Goal: Communication & Community: Answer question/provide support

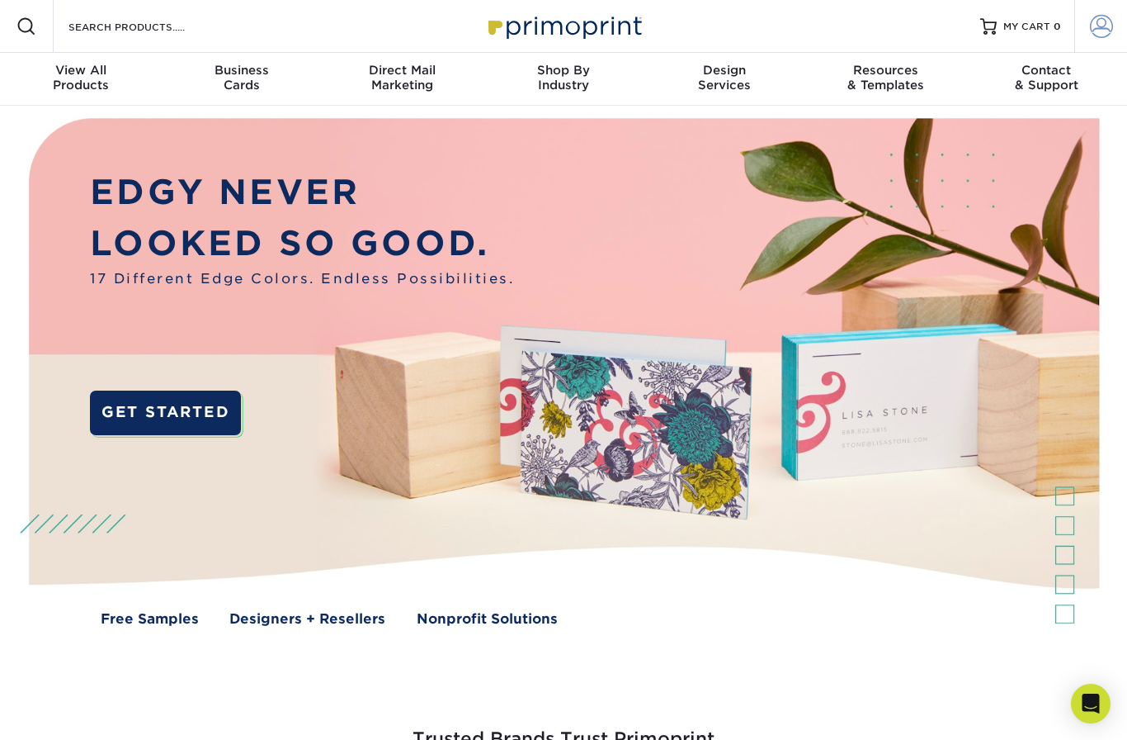
click at [1102, 17] on span at bounding box center [1101, 26] width 23 height 23
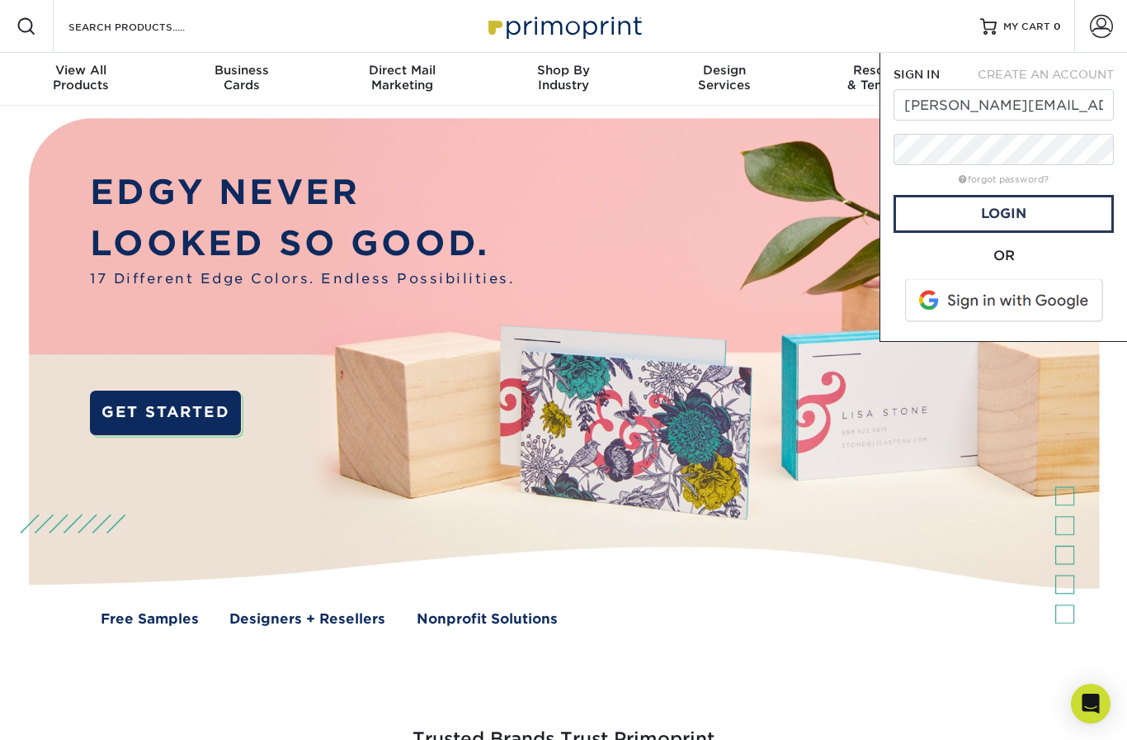
type input "[PERSON_NAME][EMAIL_ADDRESS][DOMAIN_NAME]"
click at [976, 212] on link "Login" at bounding box center [1004, 214] width 220 height 38
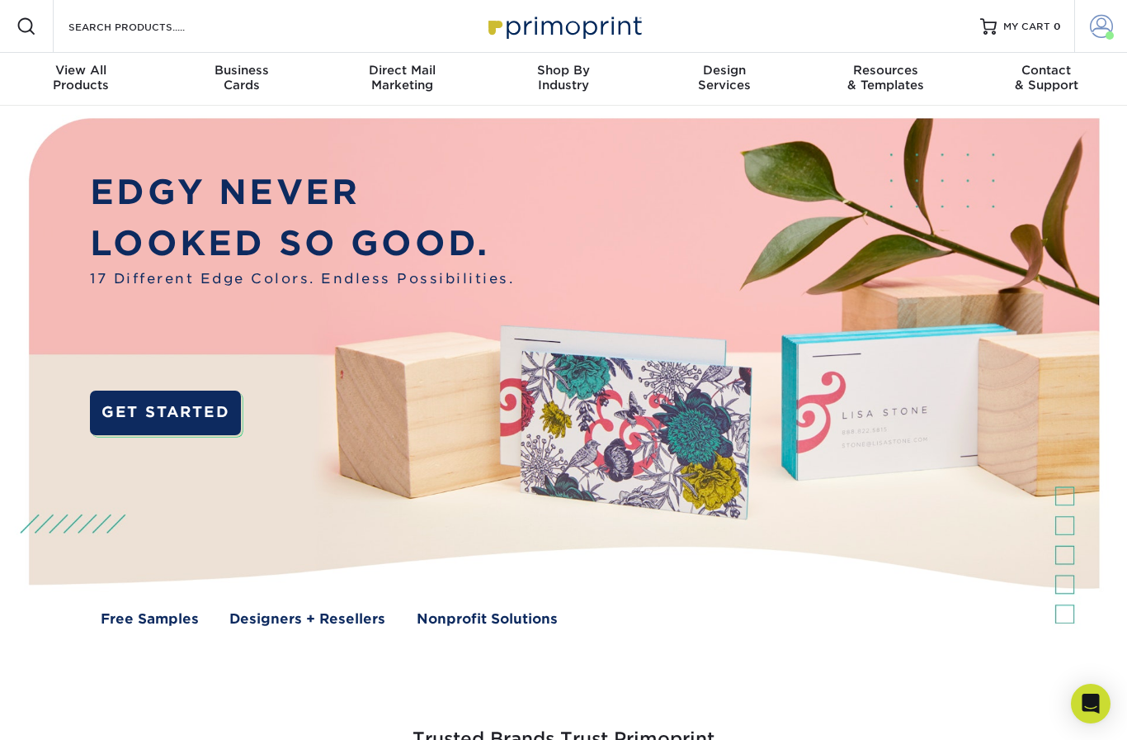
click at [1098, 31] on span at bounding box center [1101, 26] width 23 height 23
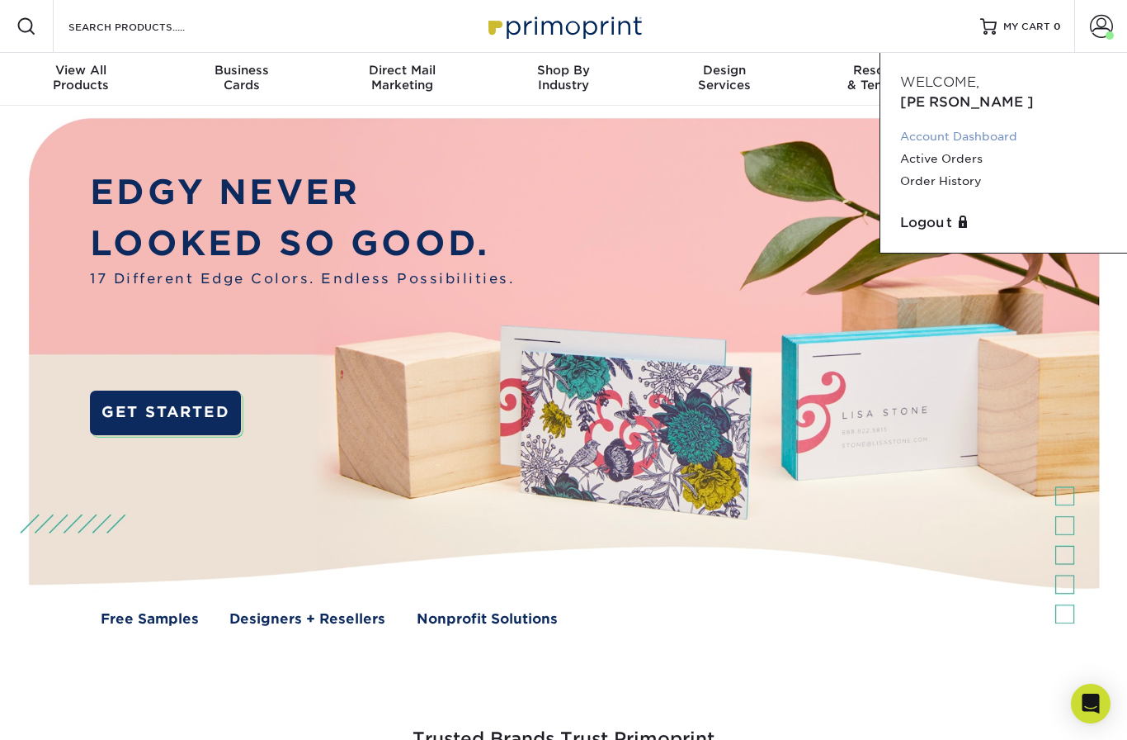
click at [952, 125] on link "Account Dashboard" at bounding box center [1003, 136] width 207 height 22
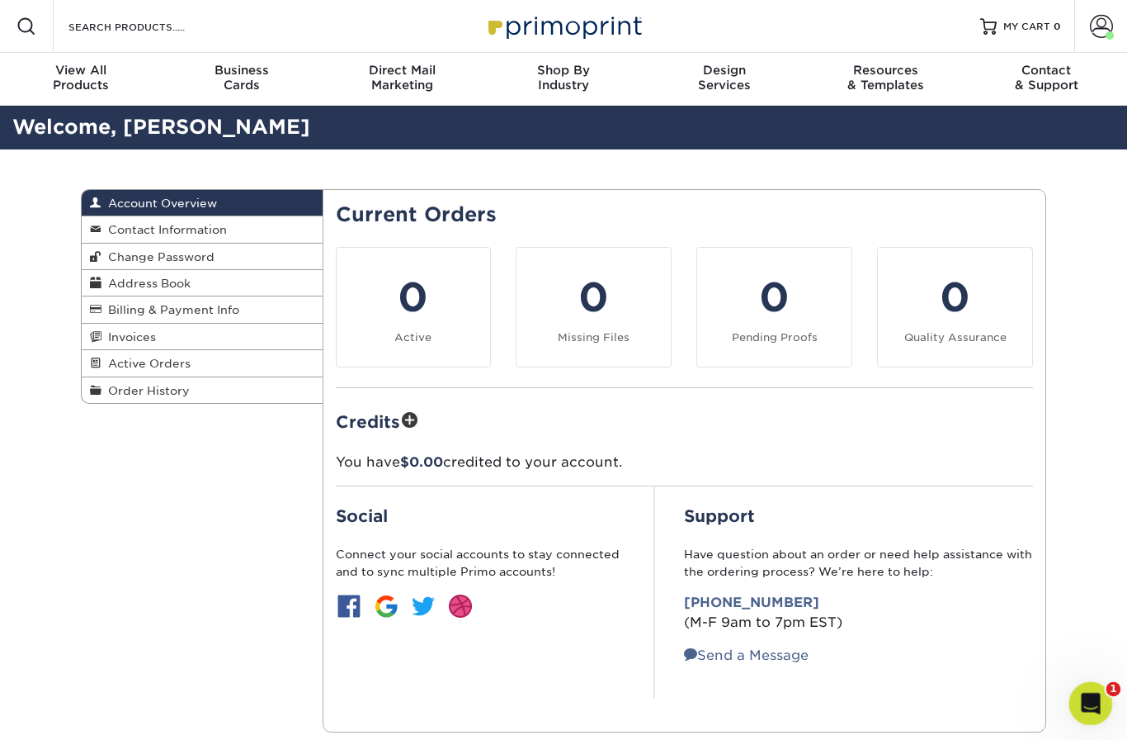
click at [1090, 695] on icon "Open Intercom Messenger" at bounding box center [1088, 701] width 27 height 27
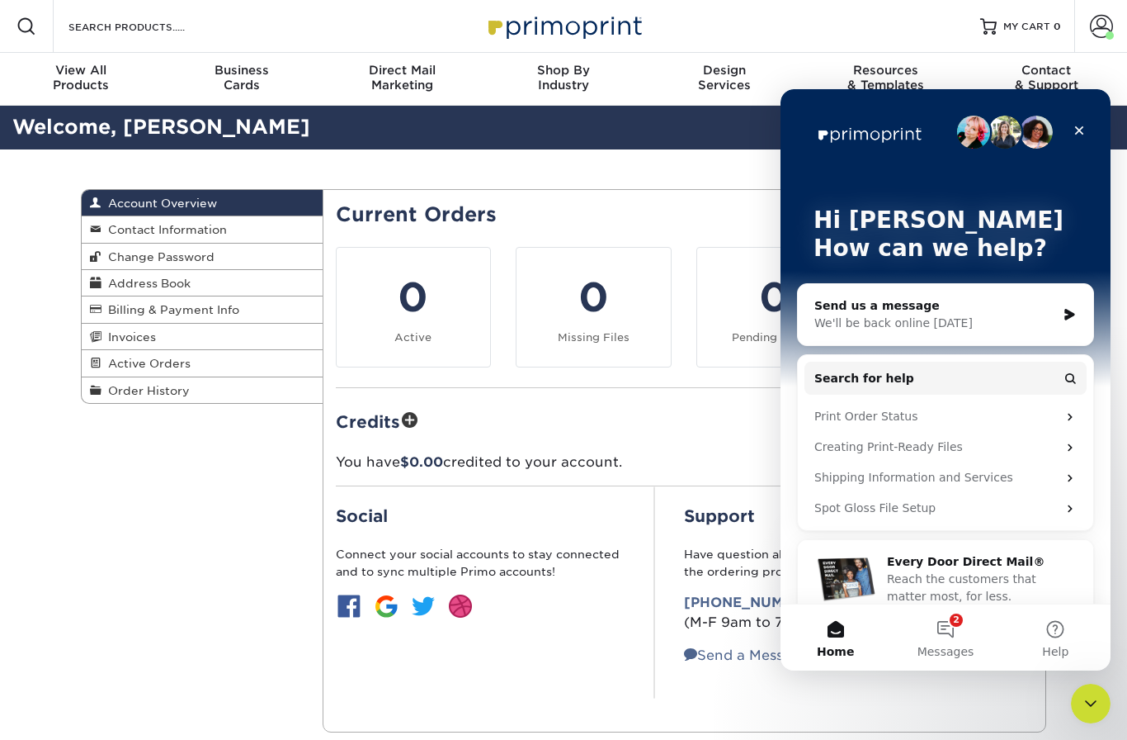
click at [969, 671] on div "Support Have question about an order or need help assistance with the ordering …" at bounding box center [865, 592] width 362 height 212
click at [957, 628] on button "8 Messages" at bounding box center [946, 637] width 110 height 66
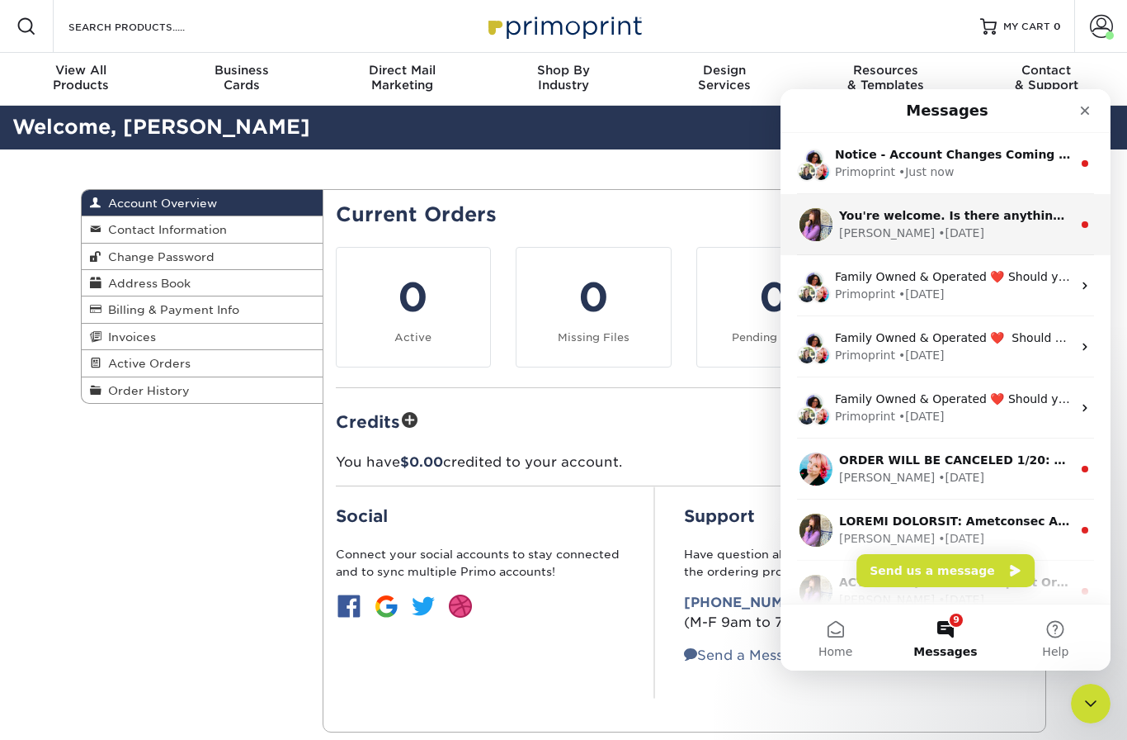
click at [865, 235] on div "[PERSON_NAME]" at bounding box center [887, 233] width 96 height 17
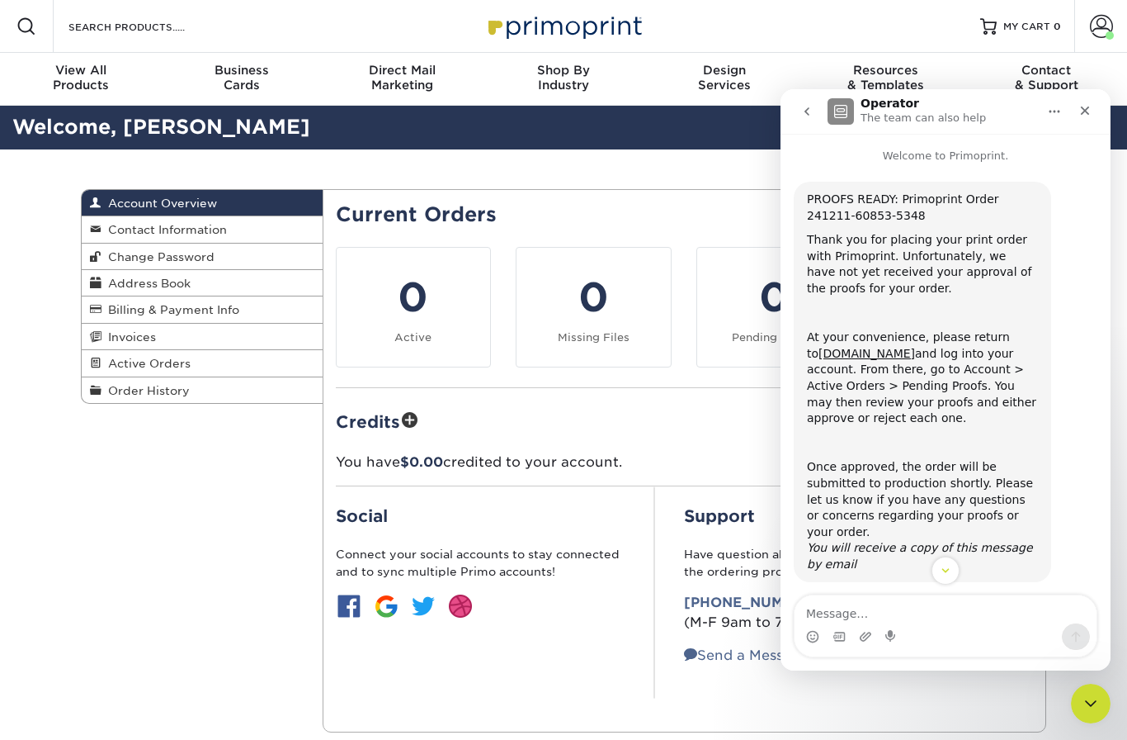
click at [806, 110] on icon "go back" at bounding box center [807, 111] width 5 height 8
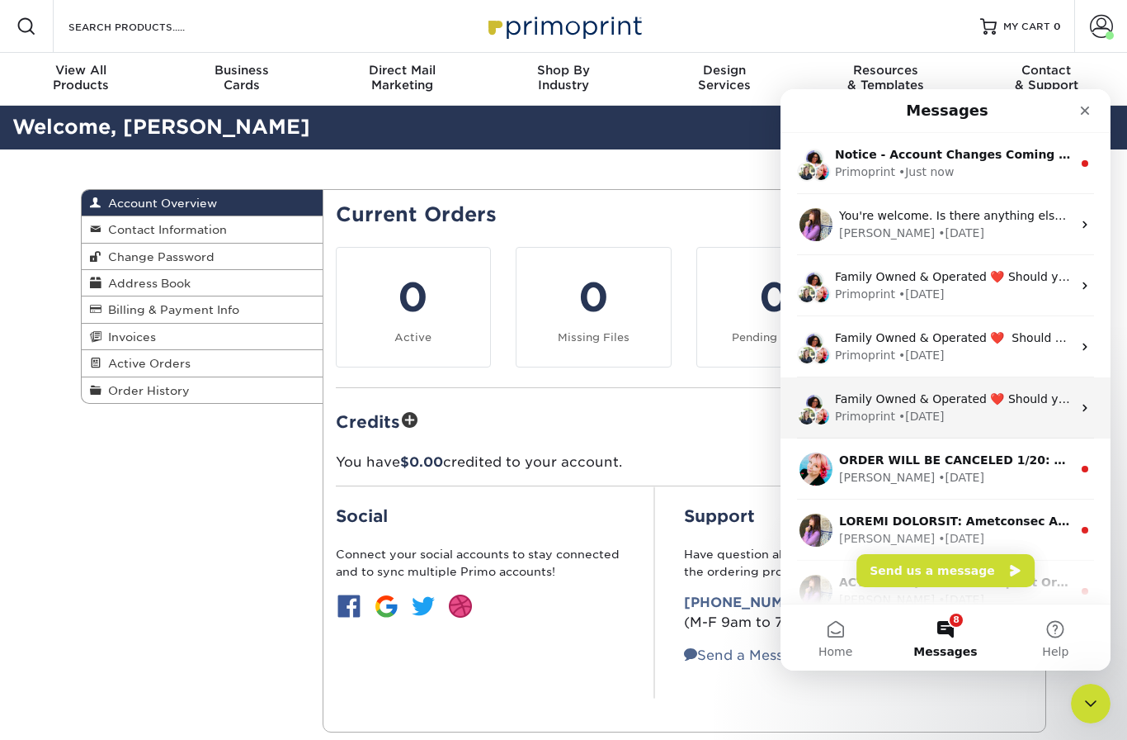
click at [872, 408] on div "Primoprint" at bounding box center [865, 416] width 60 height 17
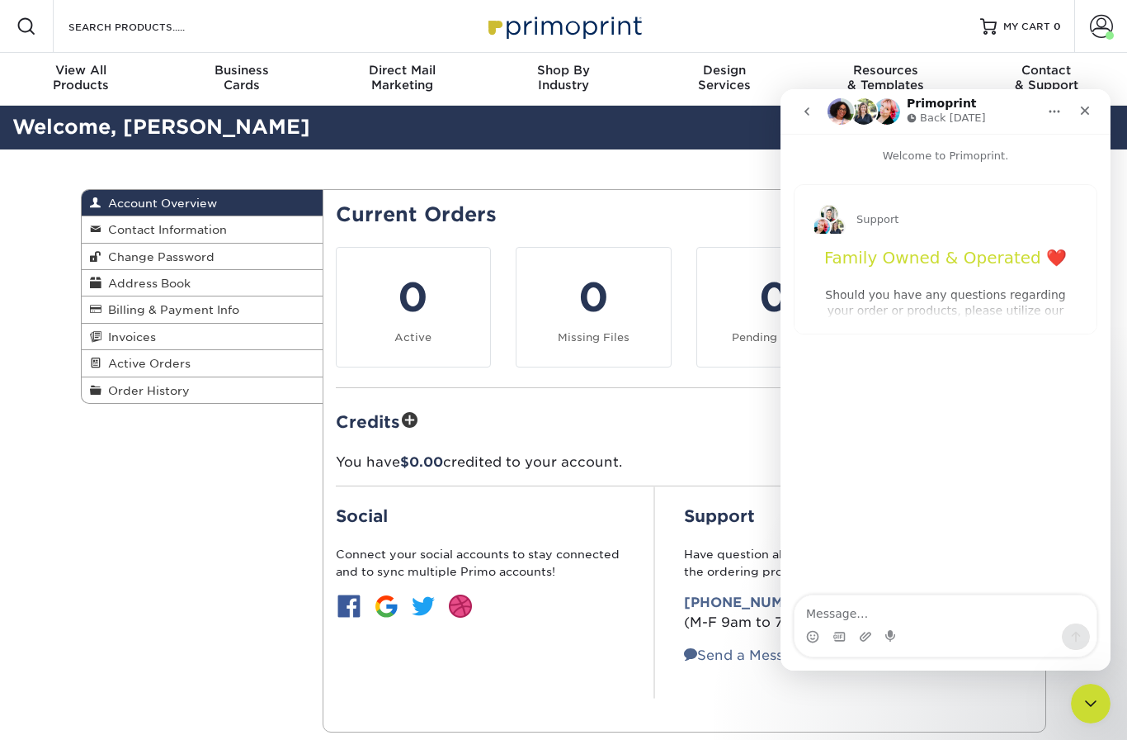
click at [805, 107] on icon "go back" at bounding box center [807, 111] width 13 height 13
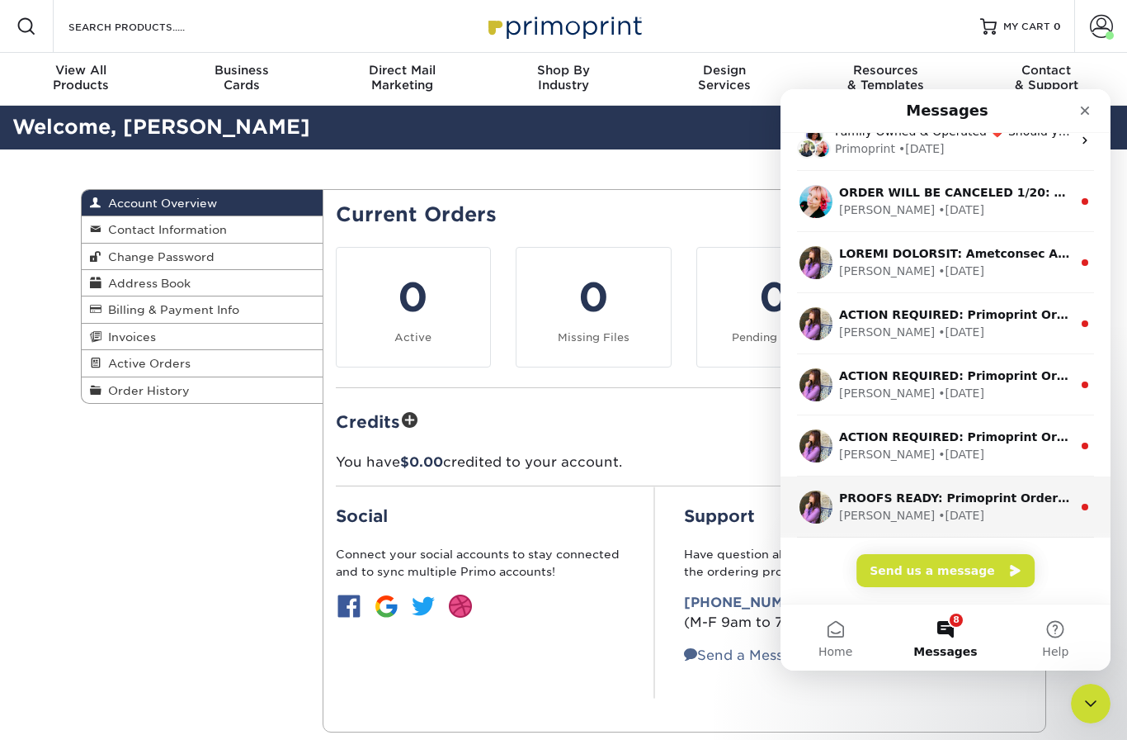
scroll to position [267, 0]
click at [938, 513] on div "• [DATE]" at bounding box center [961, 515] width 46 height 17
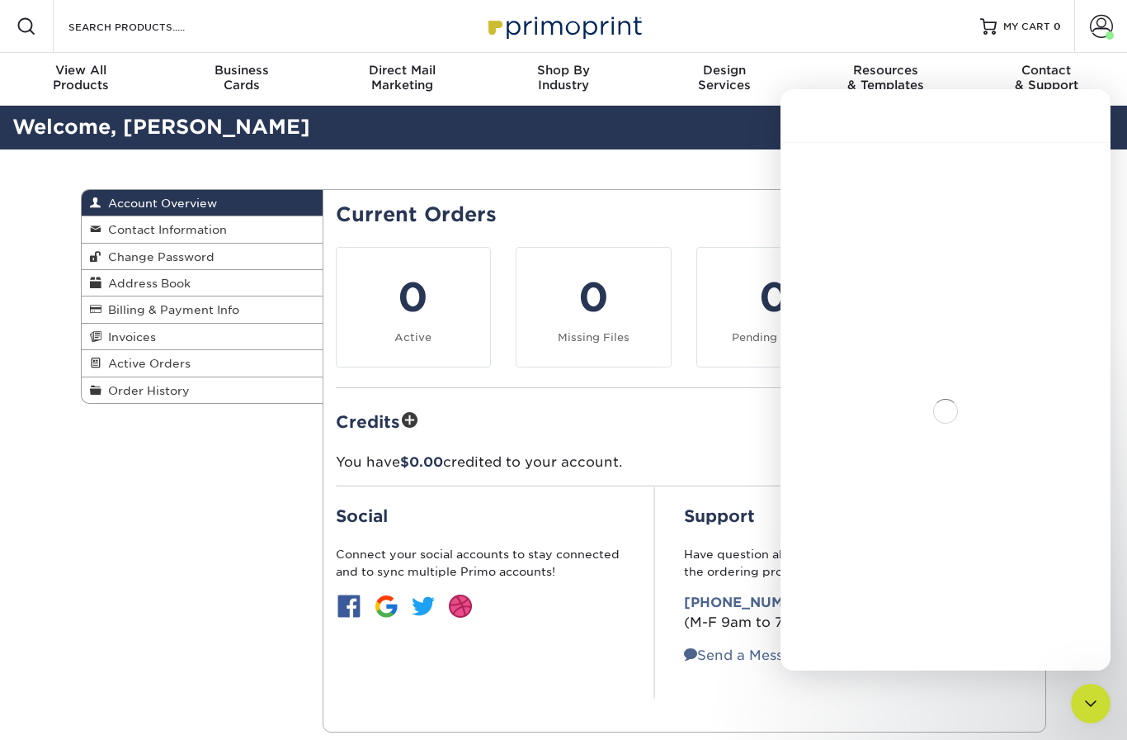
scroll to position [201, 0]
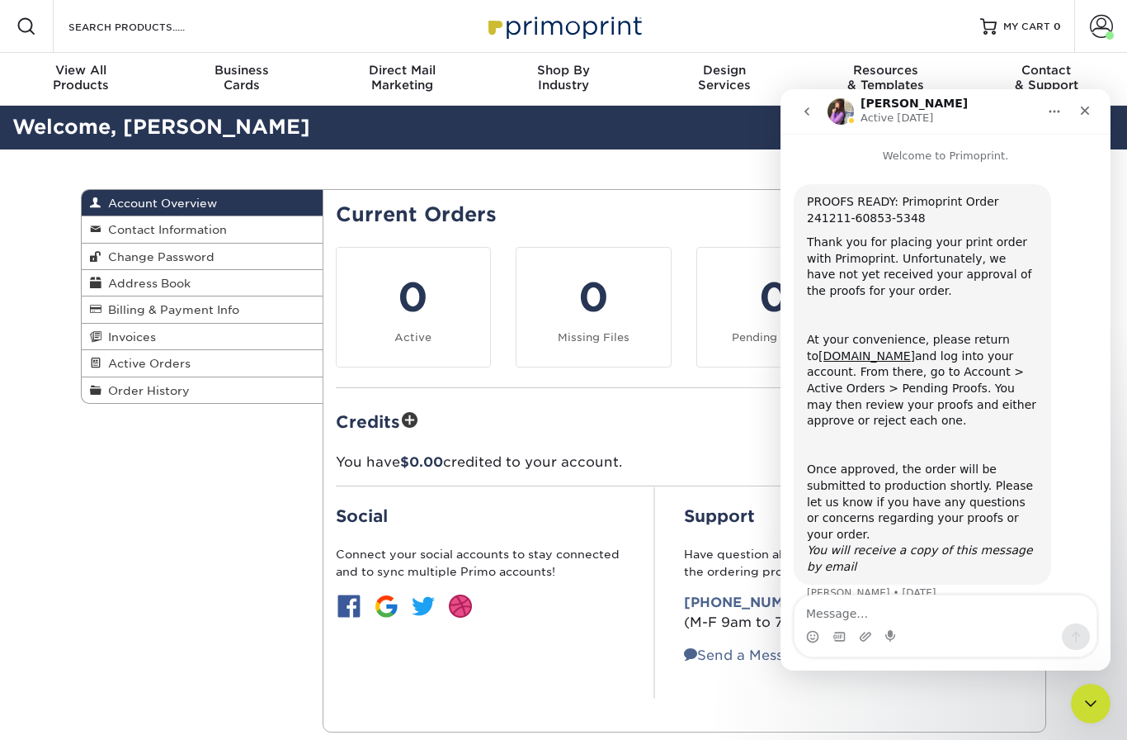
click at [816, 114] on button "go back" at bounding box center [807, 111] width 31 height 31
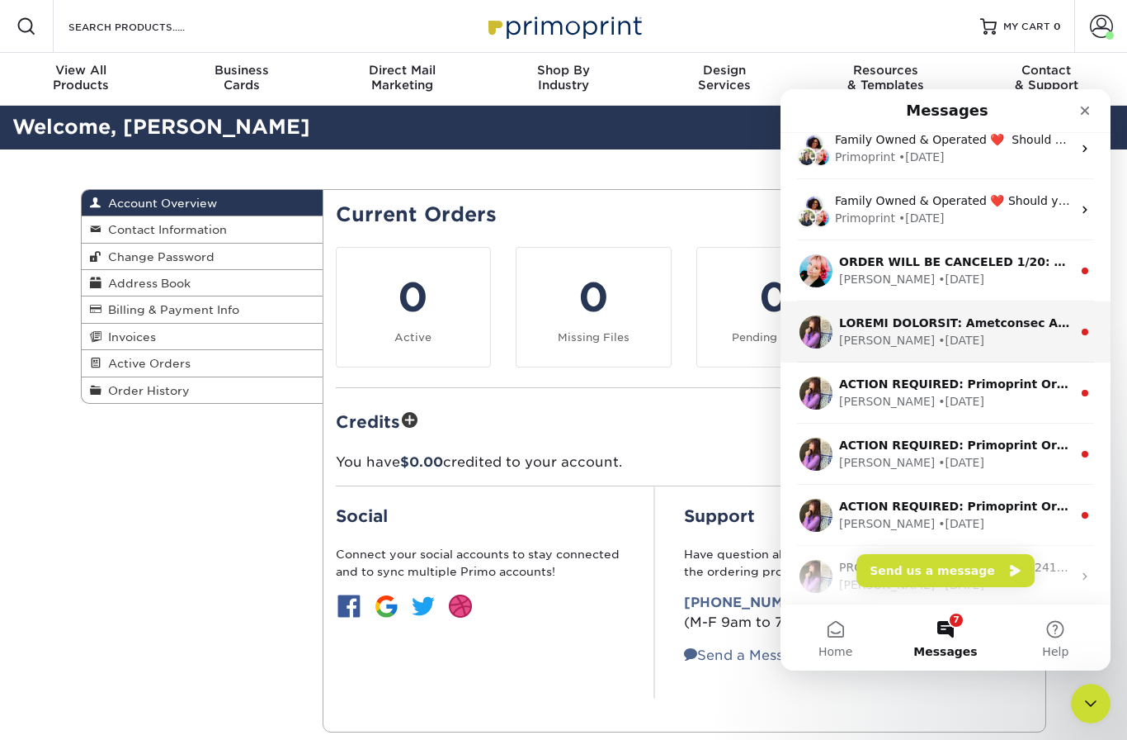
scroll to position [197, 0]
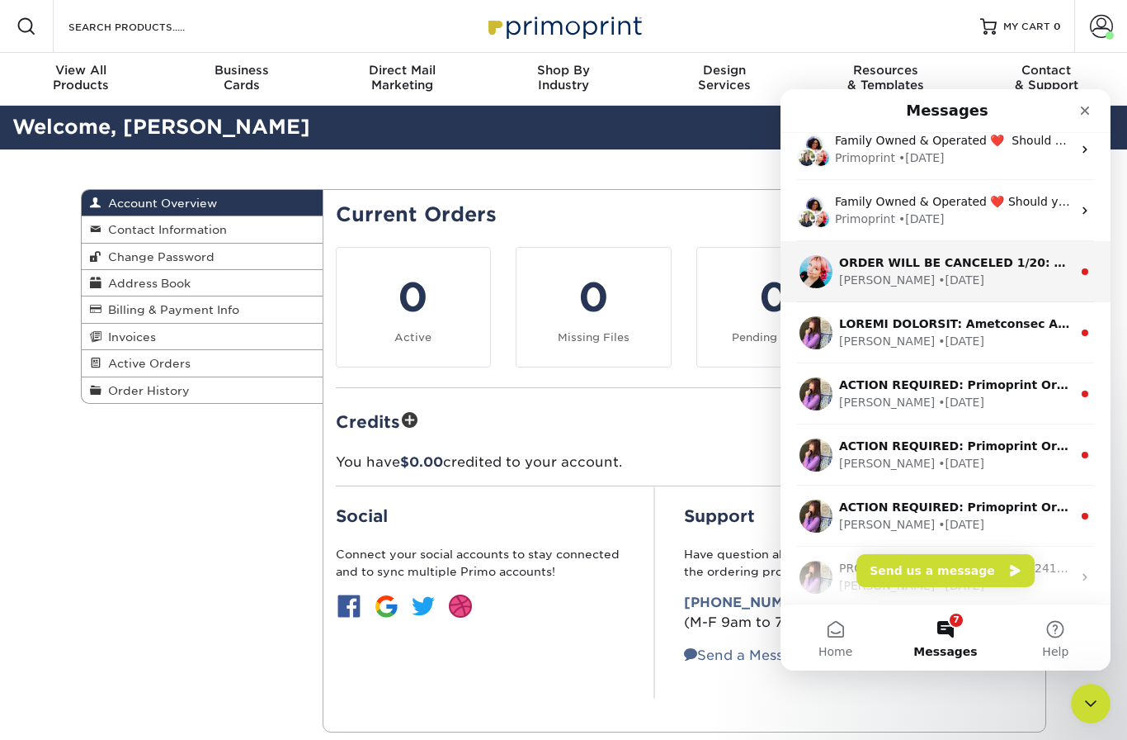
click at [938, 278] on div "• [DATE]" at bounding box center [961, 280] width 46 height 17
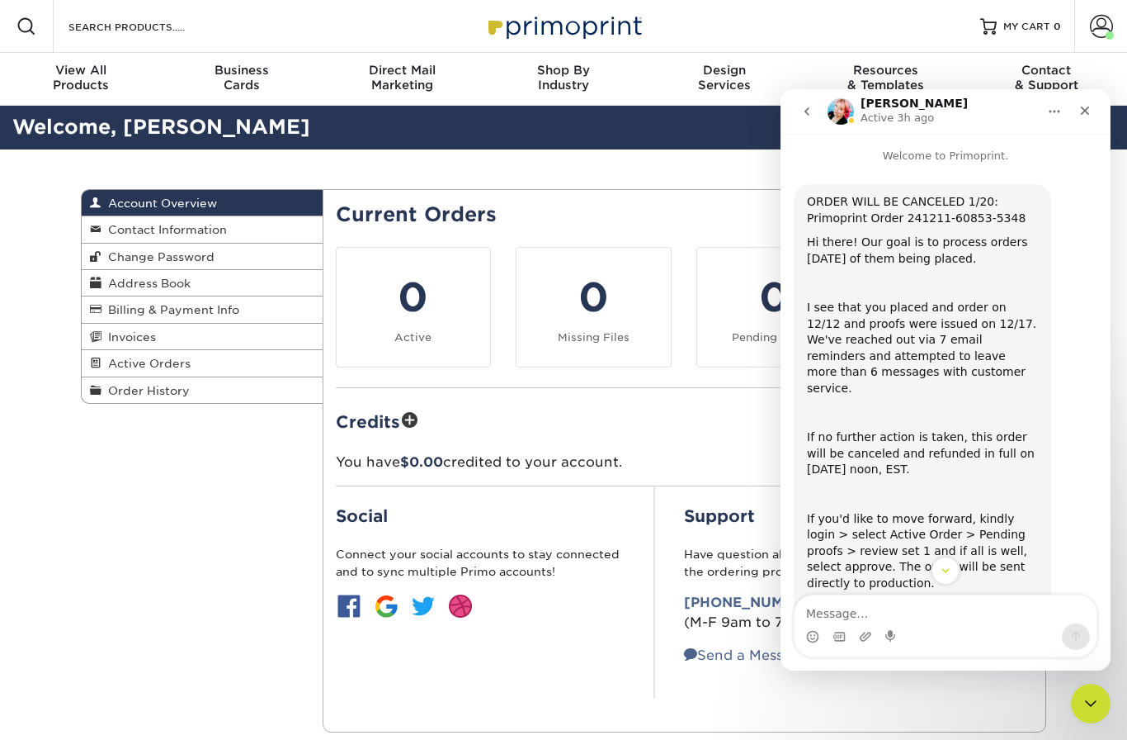
scroll to position [0, 0]
click at [806, 112] on icon "go back" at bounding box center [807, 111] width 5 height 8
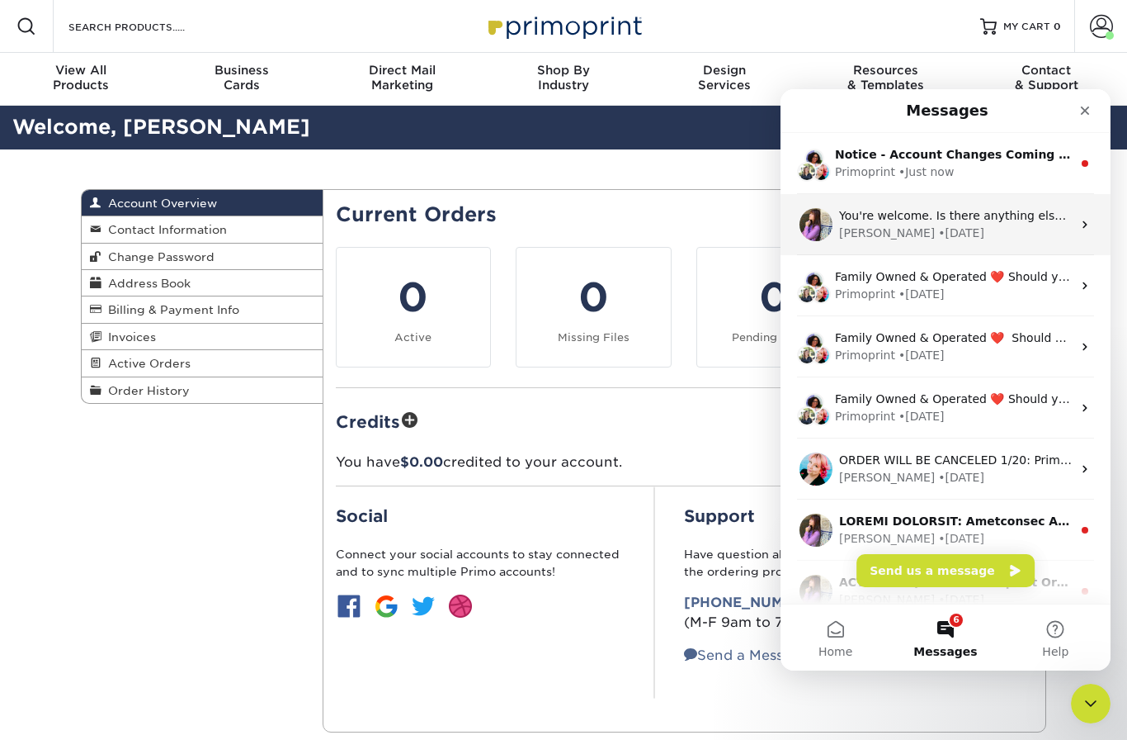
click at [938, 229] on div "• [DATE]" at bounding box center [961, 233] width 46 height 17
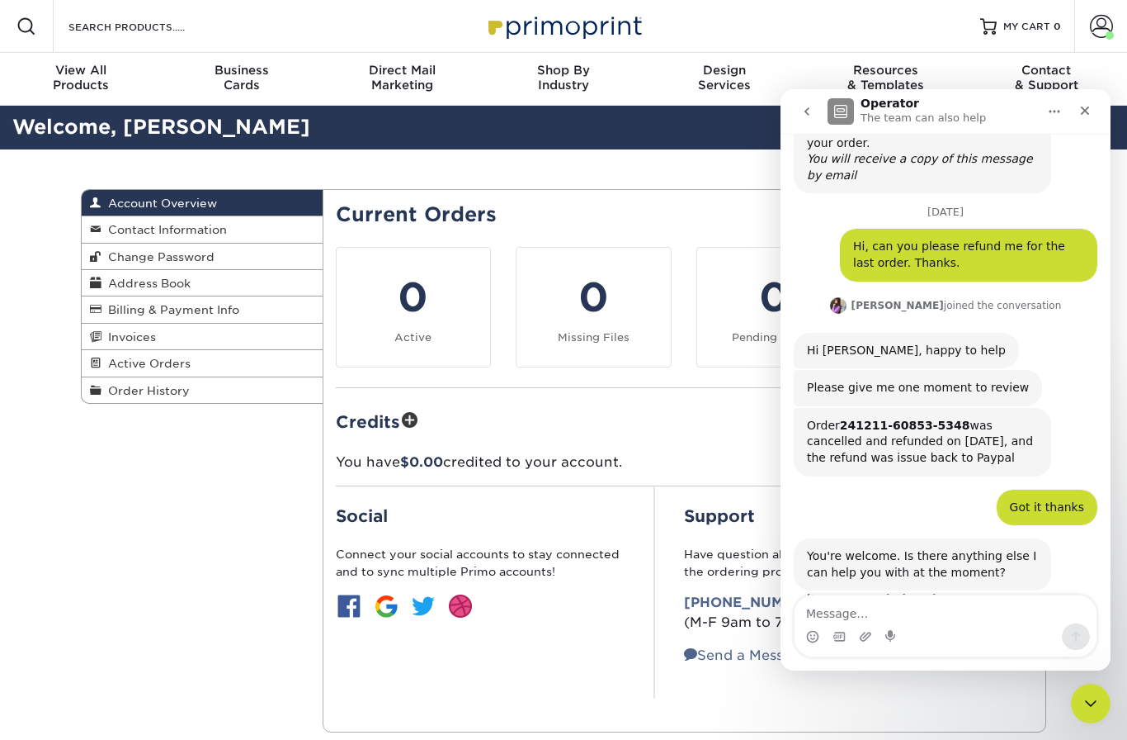
scroll to position [390, 0]
click at [811, 110] on icon "go back" at bounding box center [807, 111] width 13 height 13
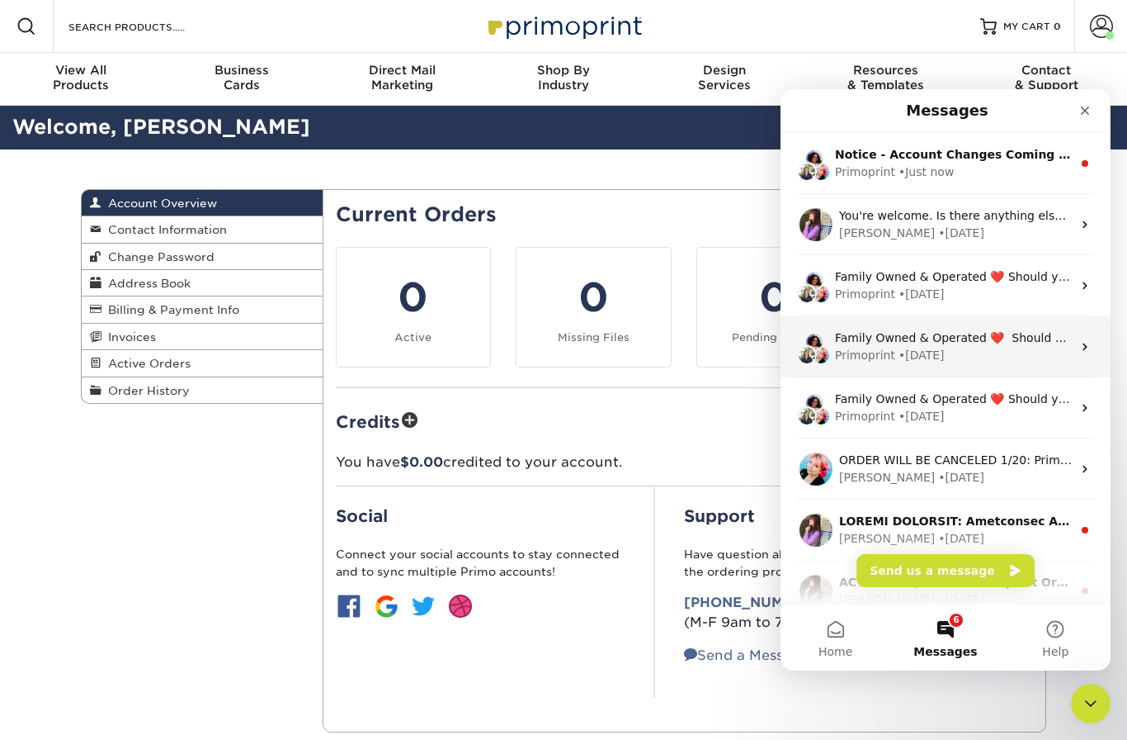
click at [889, 354] on div "Primoprint" at bounding box center [865, 355] width 60 height 17
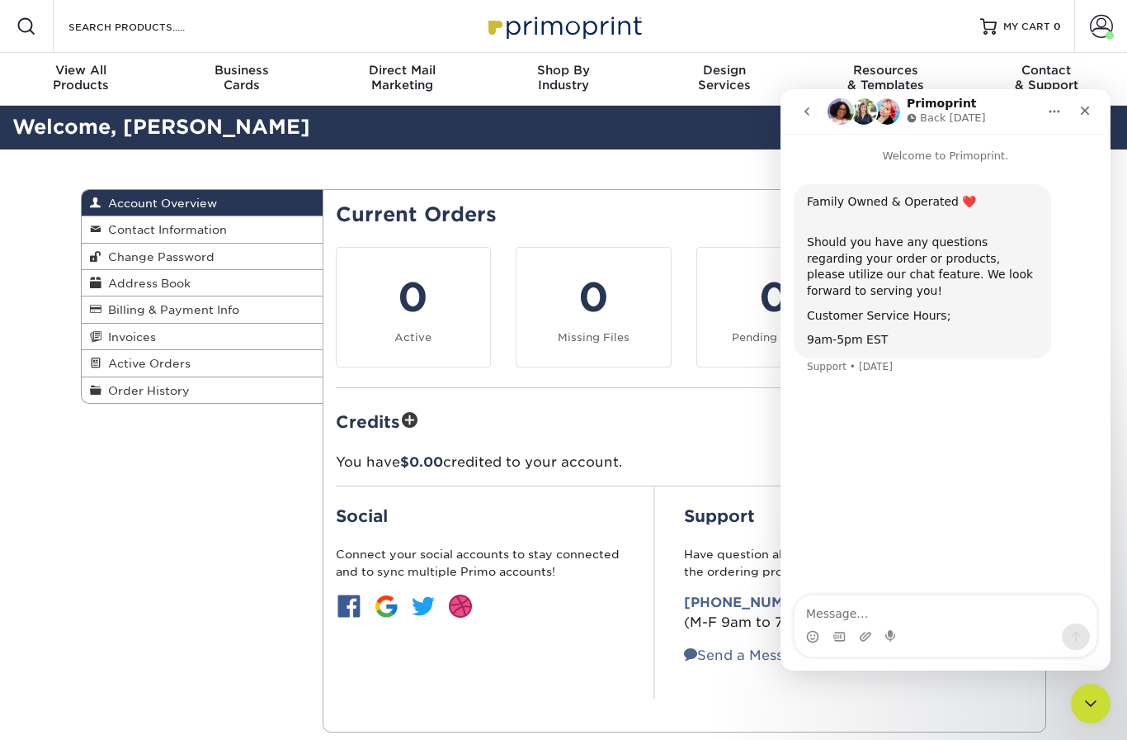
click at [813, 113] on icon "go back" at bounding box center [807, 111] width 13 height 13
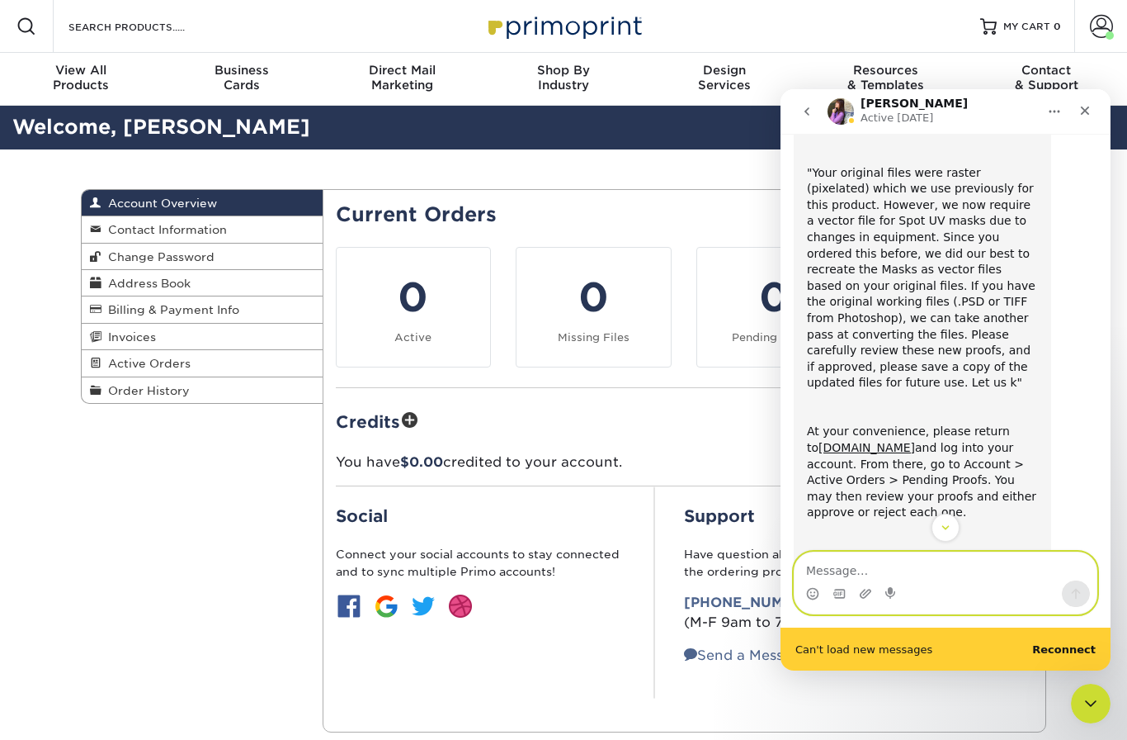
scroll to position [151, 0]
